Goal: Information Seeking & Learning: Check status

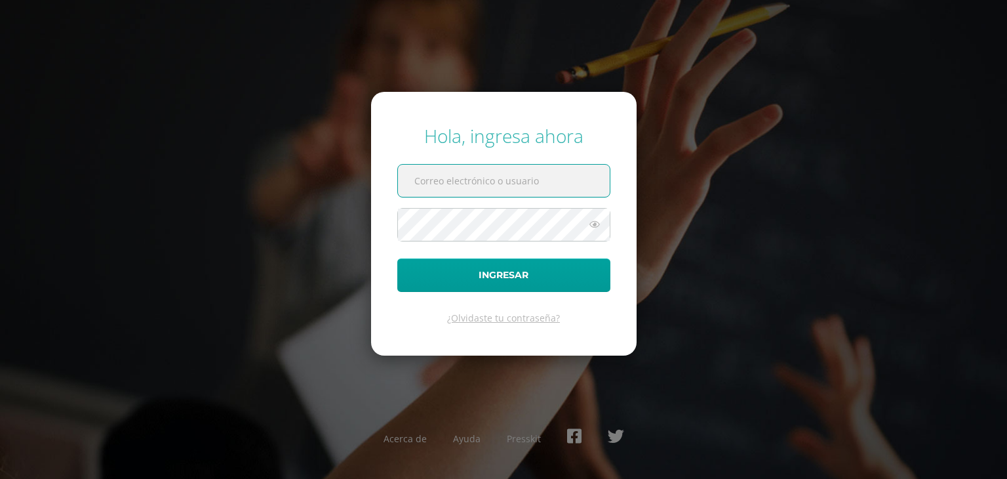
click at [477, 180] on input "text" at bounding box center [504, 181] width 212 height 32
type input "a.valenzuela.4bdb@gmail.com"
click at [397, 258] on button "Ingresar" at bounding box center [503, 274] width 213 height 33
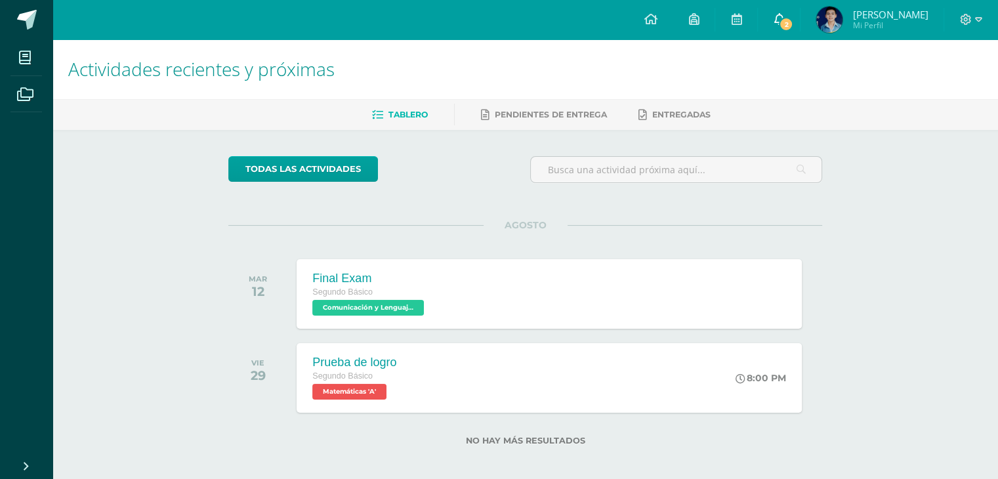
click at [778, 14] on icon at bounding box center [778, 19] width 10 height 12
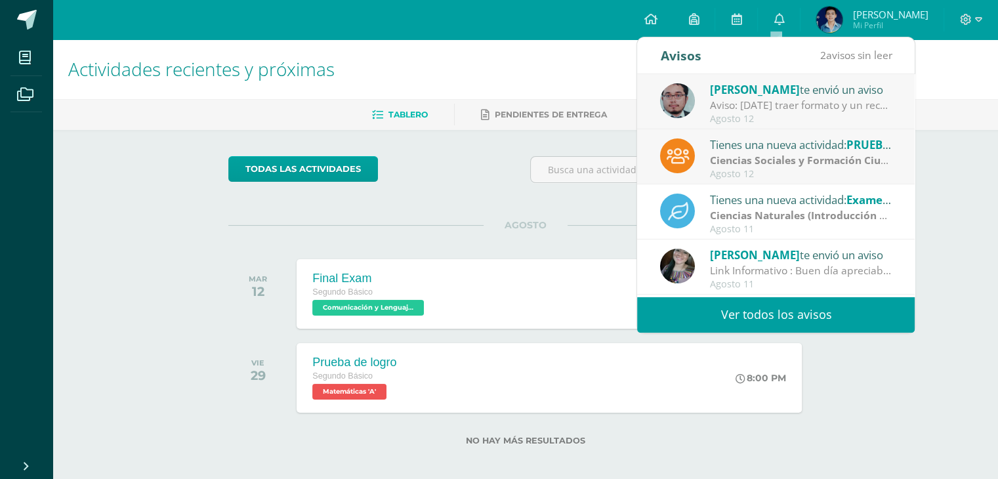
click at [797, 322] on link "Ver todos los avisos" at bounding box center [775, 314] width 277 height 36
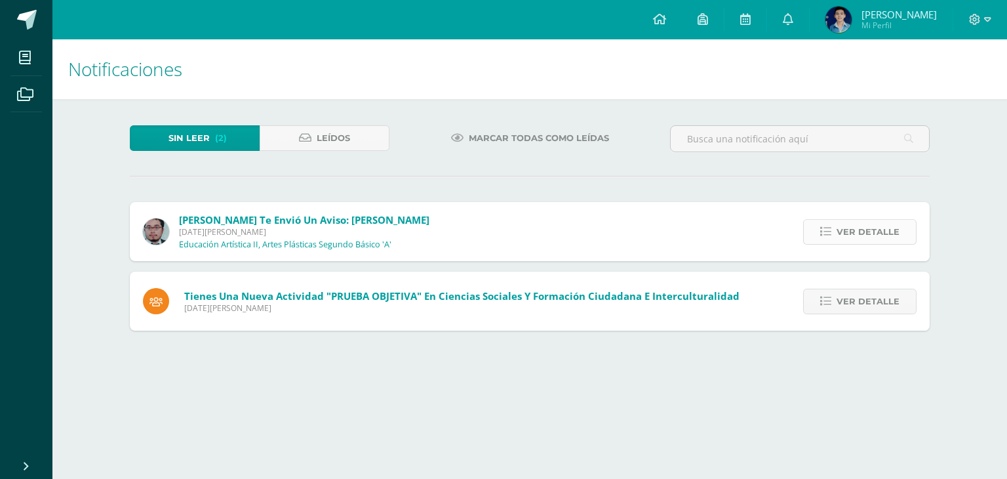
click at [884, 228] on span "Ver detalle" at bounding box center [868, 232] width 63 height 24
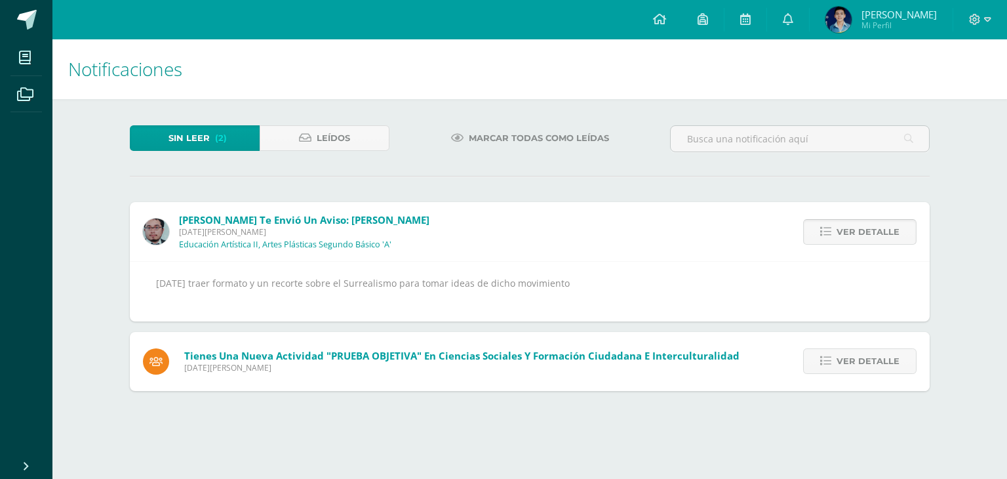
click at [884, 229] on span "Ver detalle" at bounding box center [868, 232] width 63 height 24
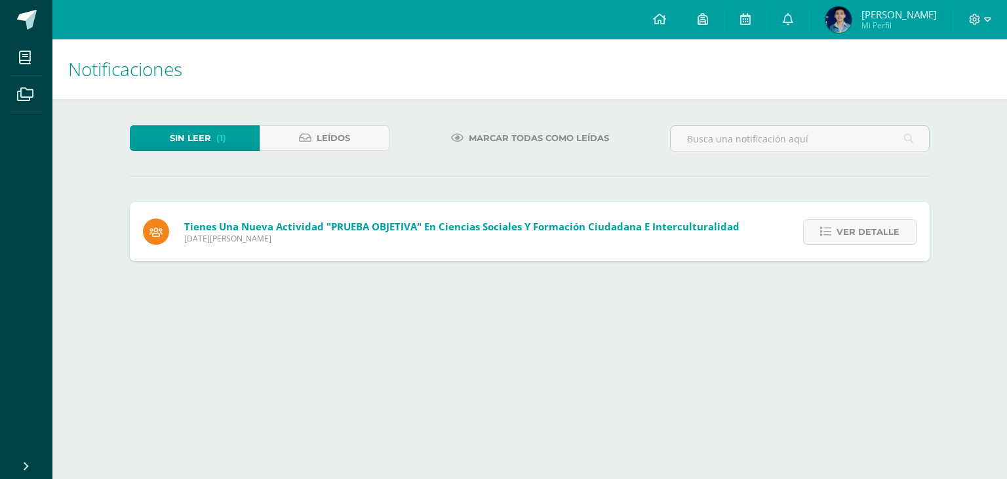
click at [884, 229] on span "Ver detalle" at bounding box center [868, 232] width 63 height 24
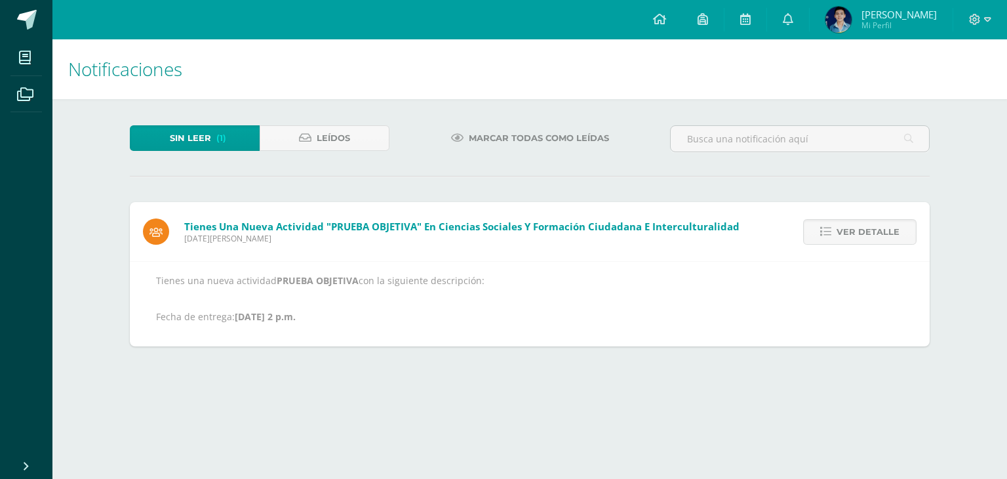
click at [884, 229] on span "Ver detalle" at bounding box center [868, 232] width 63 height 24
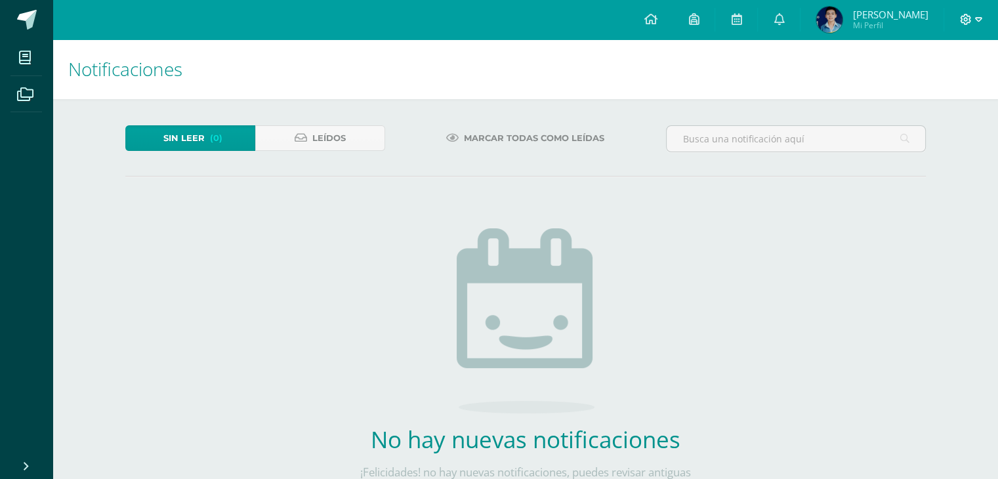
click at [973, 20] on span at bounding box center [970, 19] width 22 height 14
click at [926, 90] on span "Cerrar sesión" at bounding box center [937, 89] width 59 height 12
